Goal: Task Accomplishment & Management: Use online tool/utility

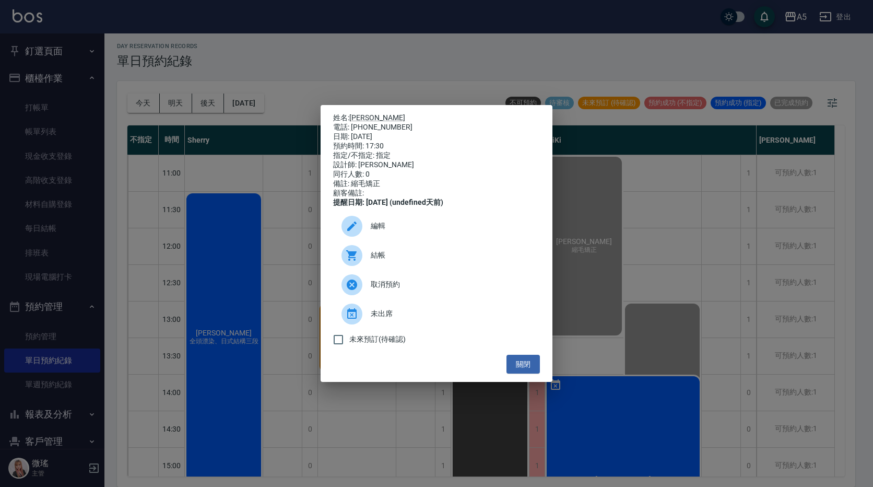
scroll to position [381, 0]
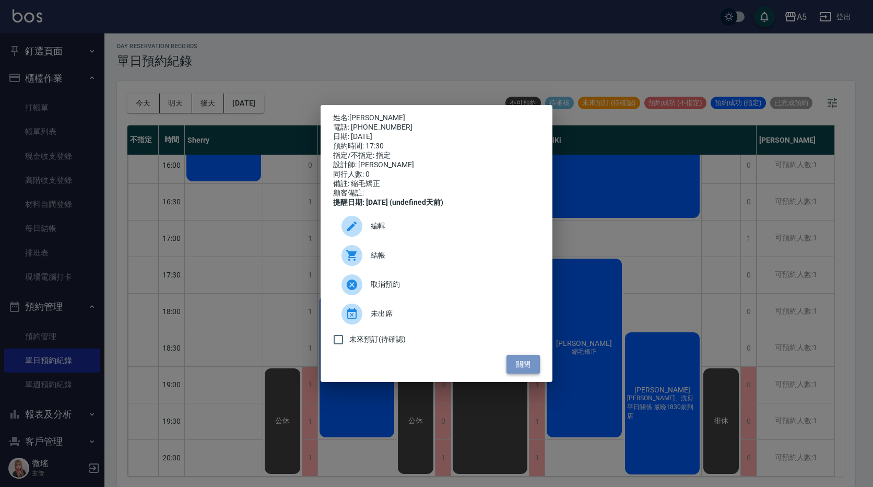
click at [510, 368] on button "關閉" at bounding box center [523, 364] width 33 height 19
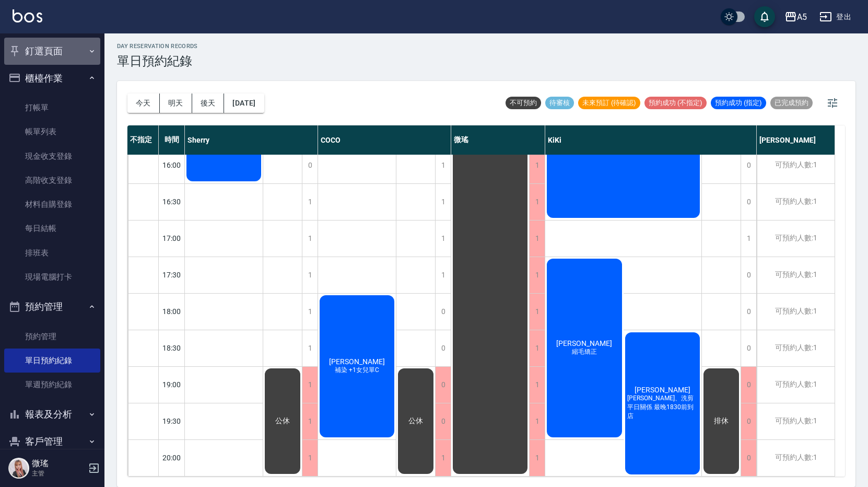
click at [61, 50] on button "釘選頁面" at bounding box center [52, 51] width 96 height 27
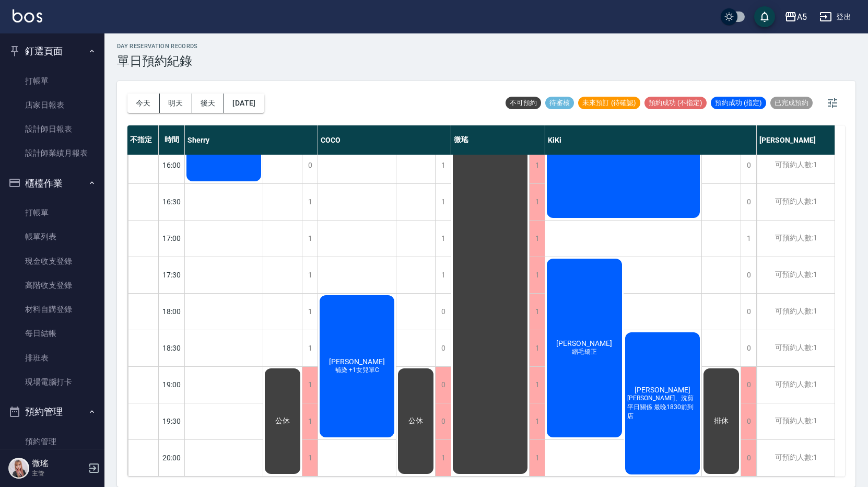
click at [61, 50] on button "釘選頁面" at bounding box center [52, 51] width 96 height 27
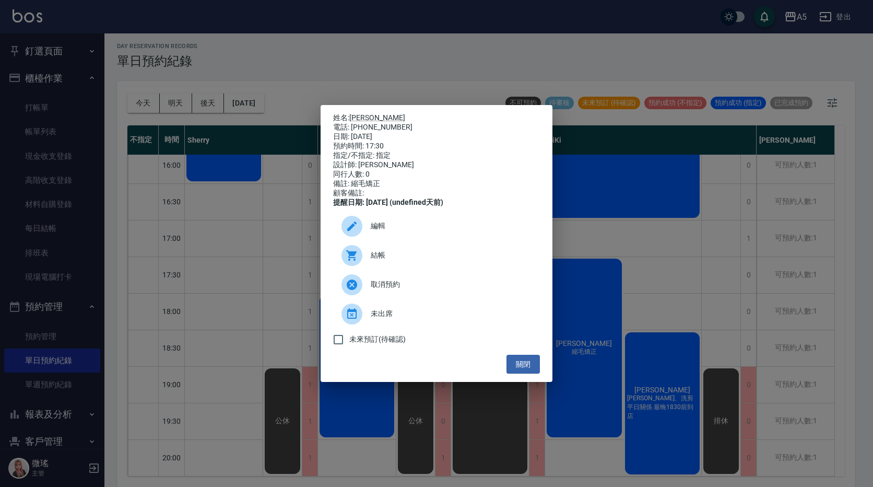
click at [587, 336] on div "姓名: 黎媛玲 電話: 0927139886 日期: 2025/08/18 預約時間: 17:30 指定/不指定: 指定 設計師: KiKi 同行人數: 0 …" at bounding box center [436, 243] width 873 height 487
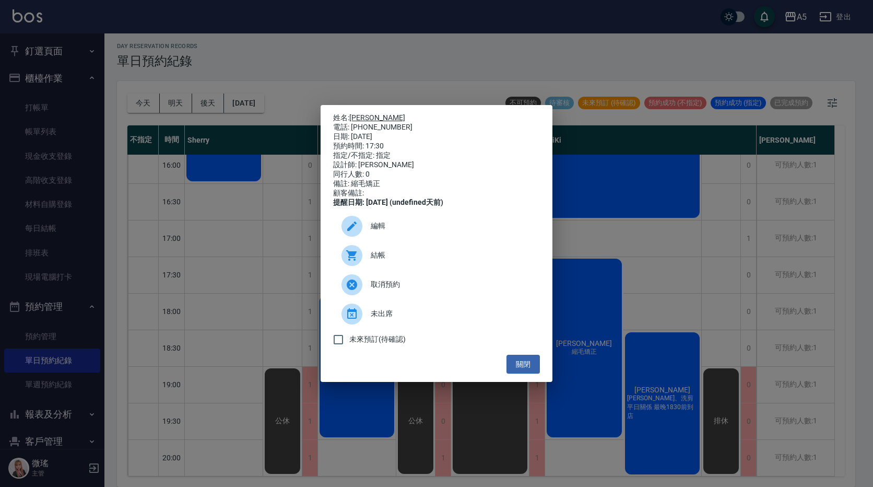
click at [367, 116] on link "黎媛玲" at bounding box center [377, 117] width 56 height 8
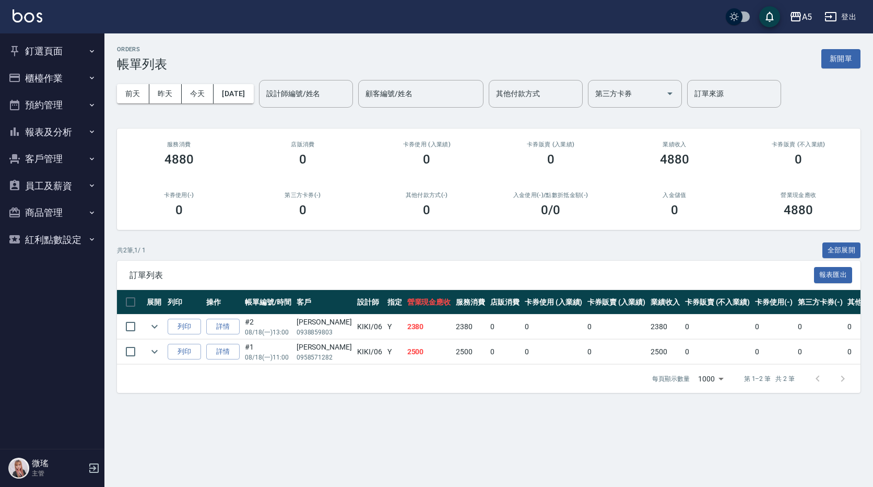
click at [51, 55] on button "釘選頁面" at bounding box center [52, 51] width 96 height 27
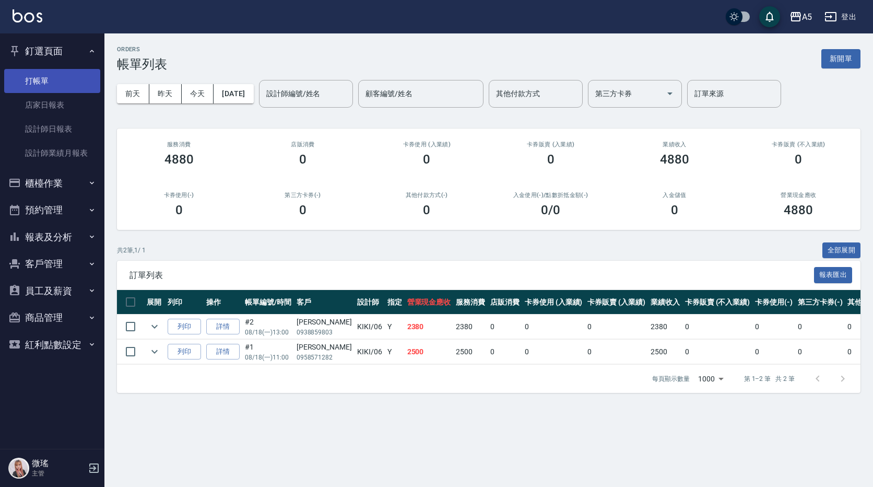
click at [62, 83] on link "打帳單" at bounding box center [52, 81] width 96 height 24
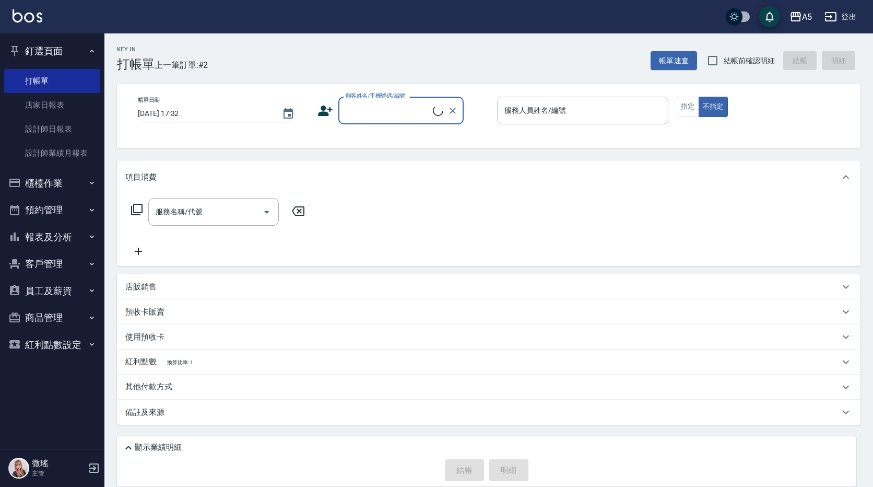
click at [572, 105] on input "服務人員姓名/編號" at bounding box center [583, 110] width 162 height 18
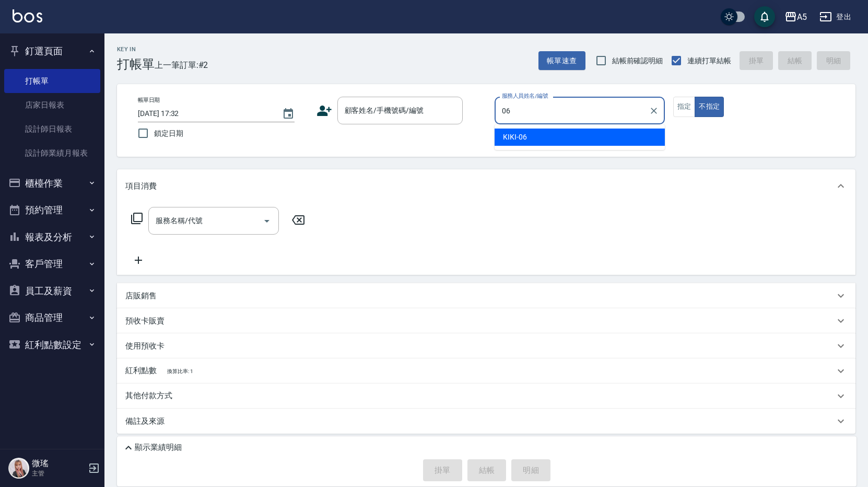
type input "KIKI-06"
type button "false"
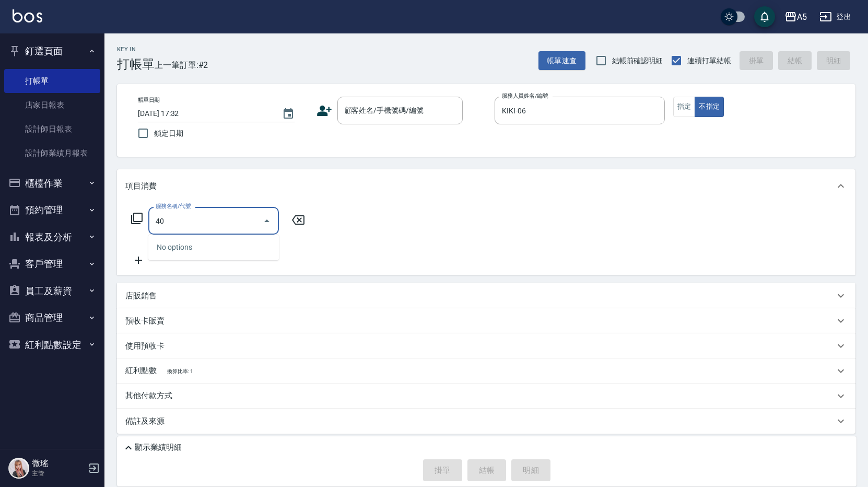
type input "401"
type input "40"
type input "剪髮(401)"
type input "0"
type input "80"
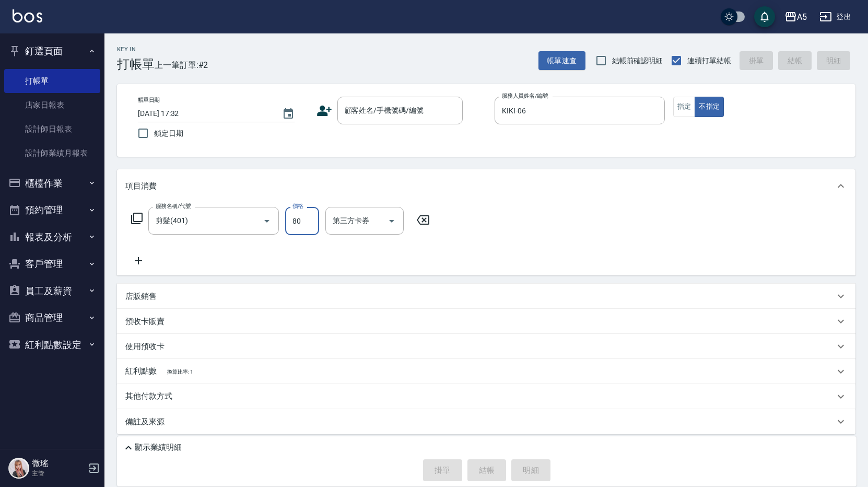
type input "80"
type input "800"
drag, startPoint x: 396, startPoint y: 88, endPoint x: 396, endPoint y: 99, distance: 10.4
click at [396, 99] on div "帳單日期 [DATE] 17:32 鎖定日期 顧客姓名/手機號碼/編號 顧客姓名/手機號碼/編號 服務人員姓名/編號 KIKI-06 服務人員姓名/編號 指定…" at bounding box center [486, 120] width 738 height 73
drag, startPoint x: 396, startPoint y: 99, endPoint x: 393, endPoint y: 105, distance: 7.3
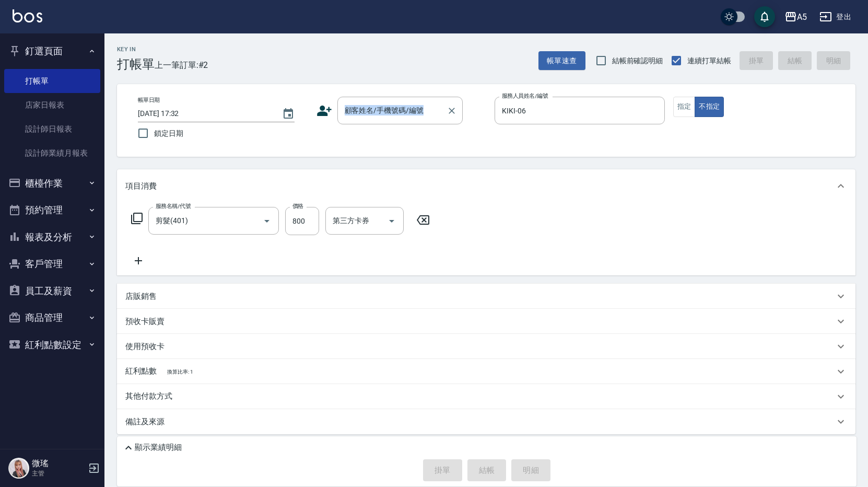
click at [393, 105] on div "顧客姓名/手機號碼/編號 顧客姓名/手機號碼/編號" at bounding box center [399, 111] width 125 height 28
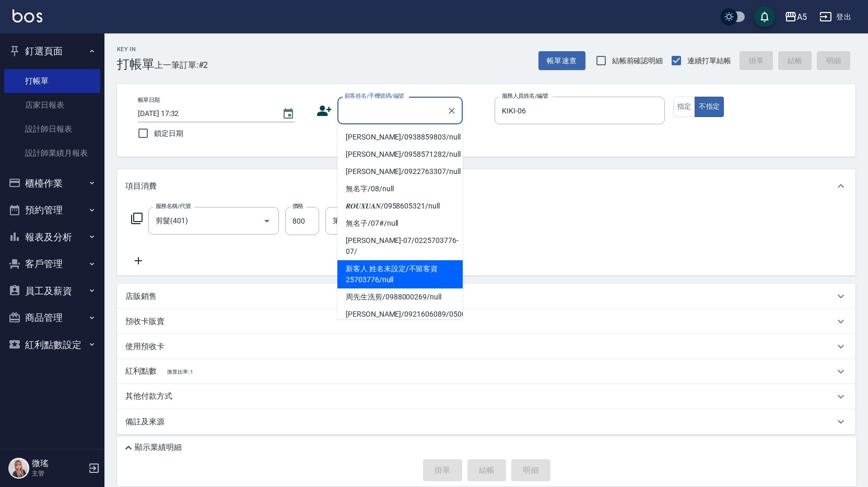
click at [384, 260] on li "新客人 姓名未設定/不留客資25703776/null" at bounding box center [399, 274] width 125 height 28
type input "新客人 姓名未設定/不留客資25703776/null"
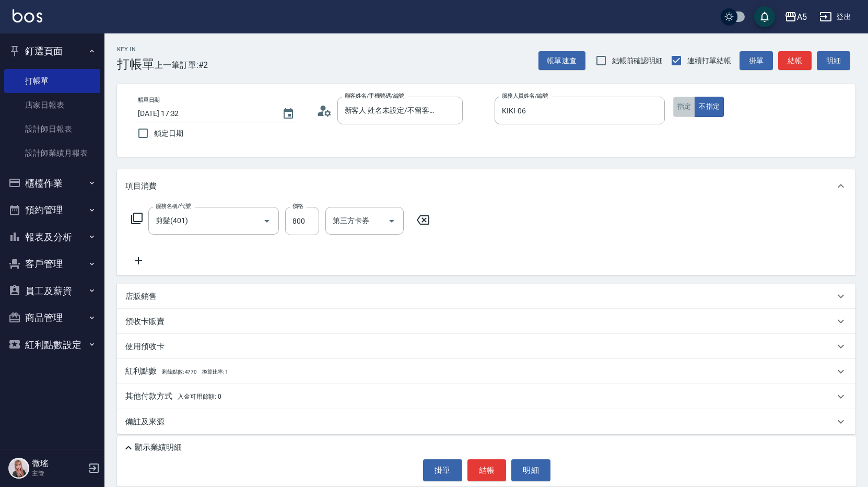
click at [682, 103] on button "指定" at bounding box center [684, 107] width 22 height 20
click at [796, 56] on button "結帳" at bounding box center [794, 60] width 33 height 19
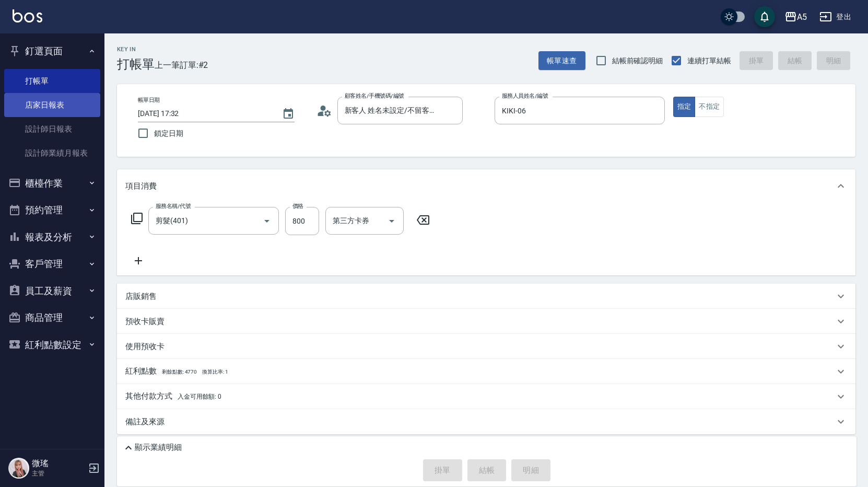
type input "0"
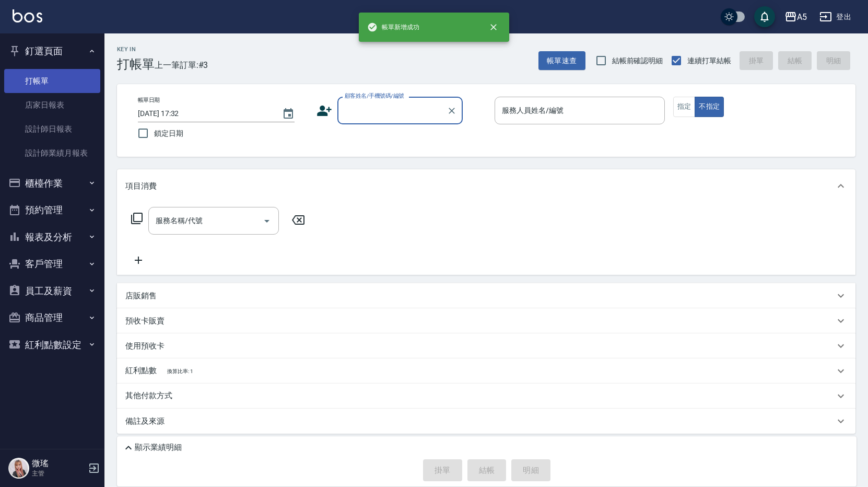
click at [64, 89] on link "打帳單" at bounding box center [52, 81] width 96 height 24
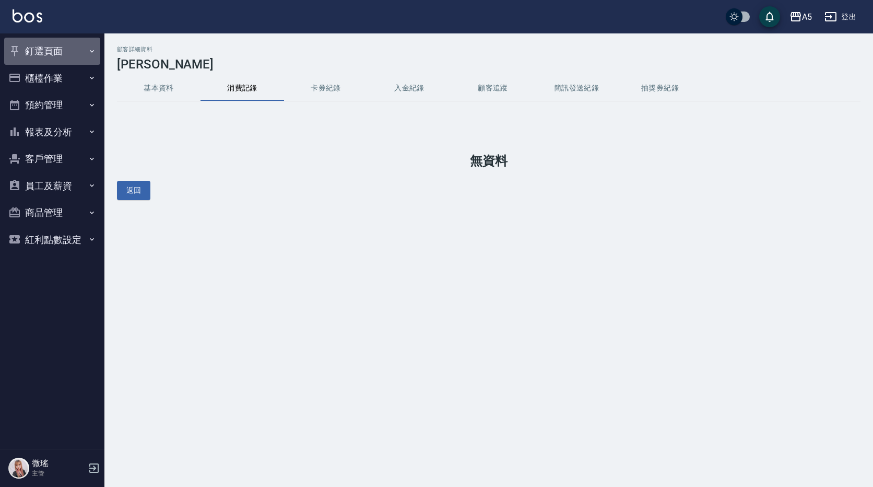
click at [20, 48] on icon "button" at bounding box center [14, 51] width 13 height 13
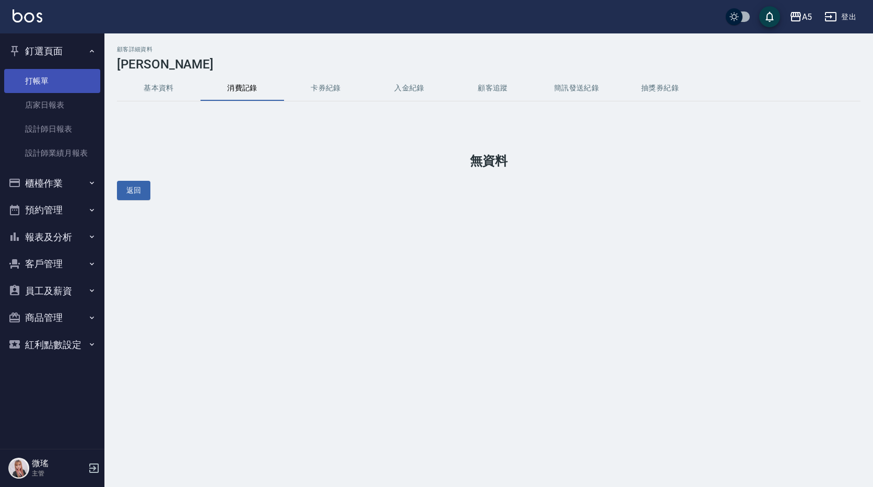
click at [51, 88] on link "打帳單" at bounding box center [52, 81] width 96 height 24
